Goal: Task Accomplishment & Management: Use online tool/utility

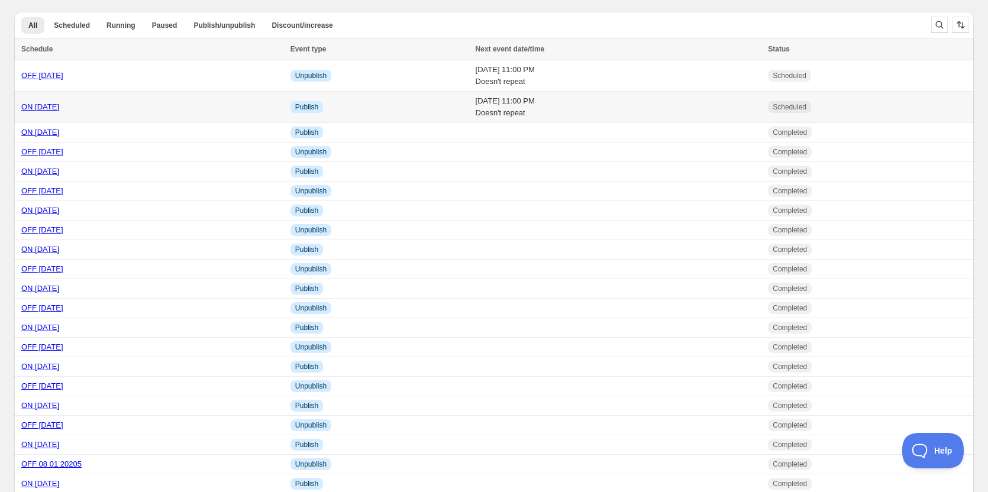
click at [49, 108] on link "ON 10 03 2025" at bounding box center [40, 106] width 38 height 9
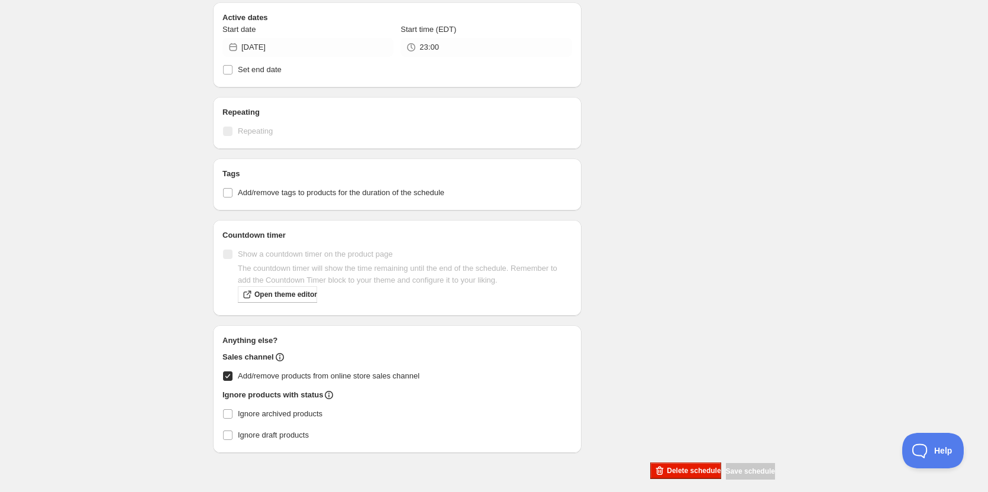
scroll to position [118, 0]
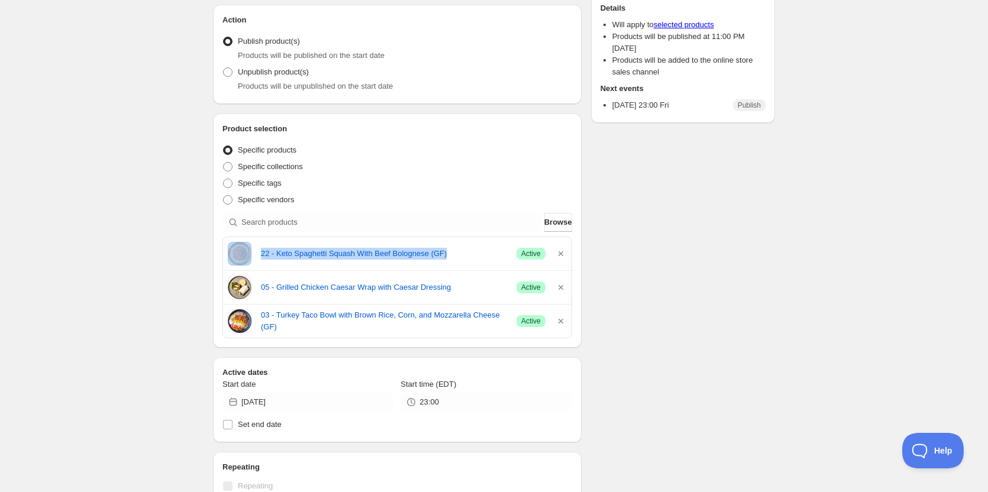
drag, startPoint x: 505, startPoint y: 246, endPoint x: 254, endPoint y: 247, distance: 250.9
click at [254, 247] on div "22 - Keto Spaghetti Squash With Beef Bolognese (GF) Success Active" at bounding box center [397, 254] width 339 height 24
copy div "22 - Keto Spaghetti Squash With Beef Bolognese (GF)"
click at [149, 135] on div "ON 10 03 2025. This page is ready ON 10 03 2025 Scheduled Duplicate Activate De…" at bounding box center [494, 370] width 988 height 977
